Goal: Book appointment/travel/reservation

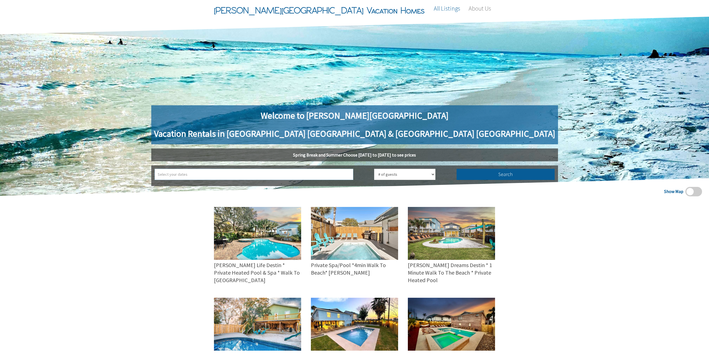
click at [322, 173] on input "text" at bounding box center [254, 174] width 199 height 11
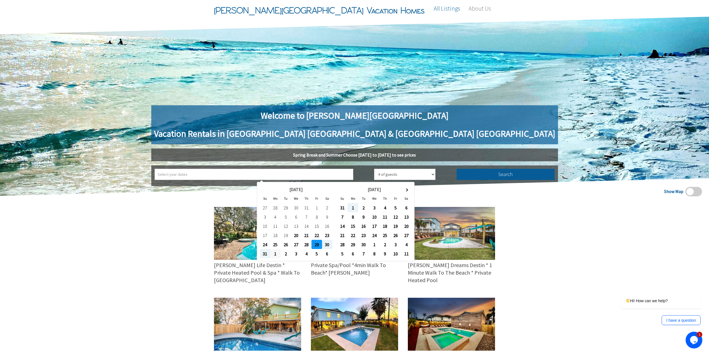
type input "[DATE] ➡ [DATE]"
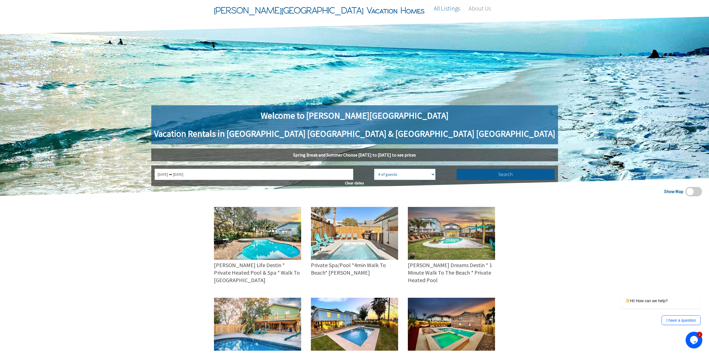
drag, startPoint x: 396, startPoint y: 171, endPoint x: 394, endPoint y: 178, distance: 7.0
click at [396, 171] on select "# of guests 1 guest 2 guests 3 guests 4 guests 5 guests 6 guests 7 guests 8 gue…" at bounding box center [404, 174] width 61 height 11
select select "2"
click at [374, 169] on select "# of guests 1 guest 2 guests 3 guests 4 guests 5 guests 6 guests 7 guests 8 gue…" at bounding box center [404, 174] width 61 height 11
click at [457, 175] on button "Search" at bounding box center [506, 174] width 98 height 11
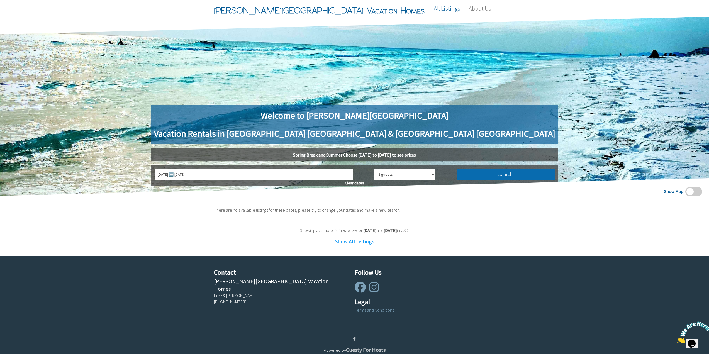
click at [457, 172] on button "Search" at bounding box center [506, 174] width 98 height 11
click at [362, 242] on link "Show All Listings" at bounding box center [354, 241] width 39 height 7
